Goal: Check status

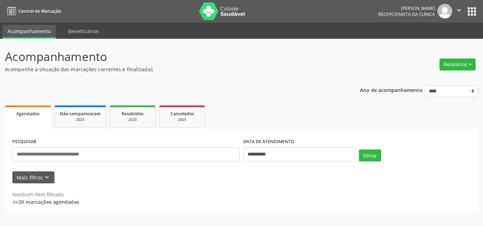
drag, startPoint x: 388, startPoint y: 165, endPoint x: 394, endPoint y: 102, distance: 63.5
click at [388, 162] on div "Filtrar" at bounding box center [415, 158] width 116 height 17
click at [235, 67] on p "Acompanhe a situação das marcações correntes e finalizadas" at bounding box center [170, 69] width 331 height 7
